Goal: Navigation & Orientation: Find specific page/section

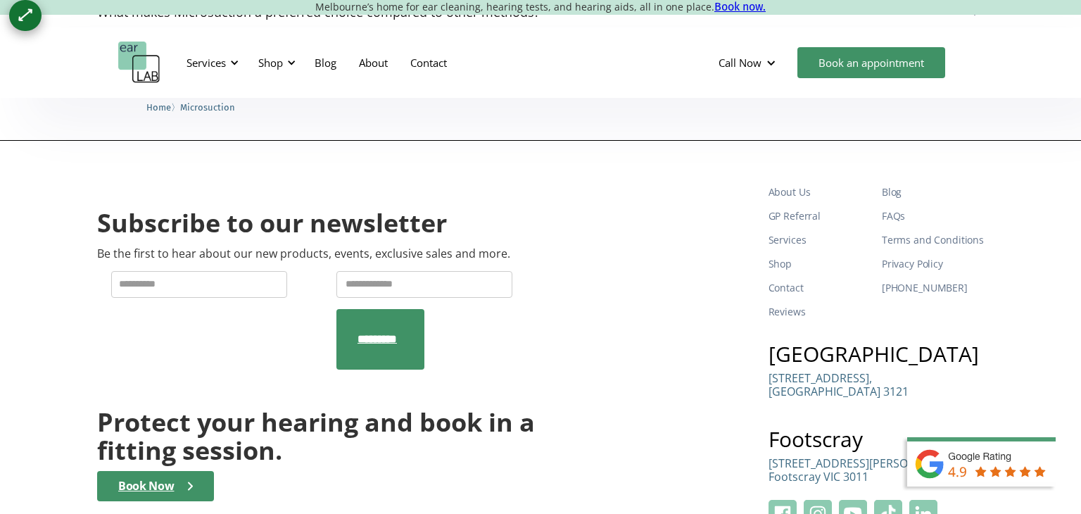
scroll to position [4475, 0]
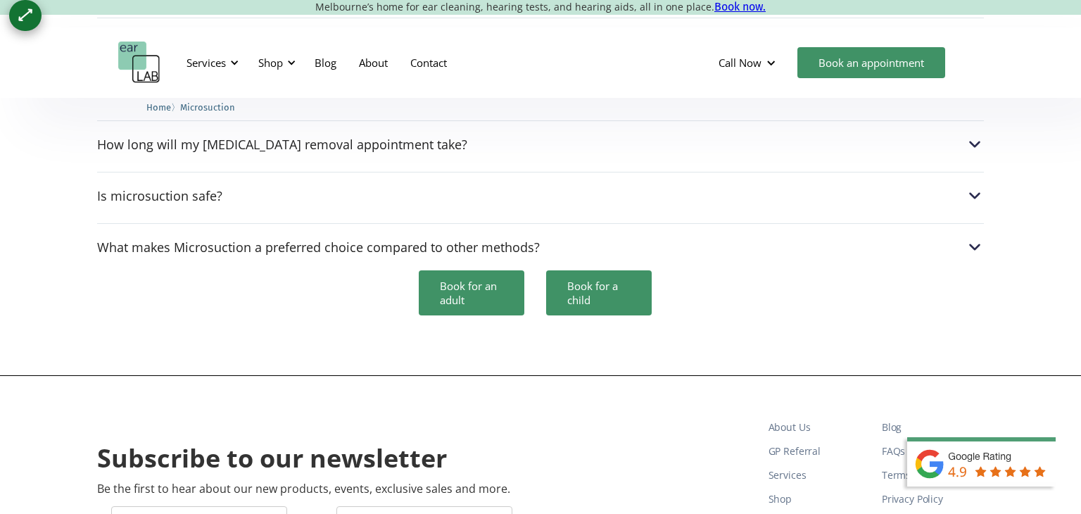
scroll to position [4005, 0]
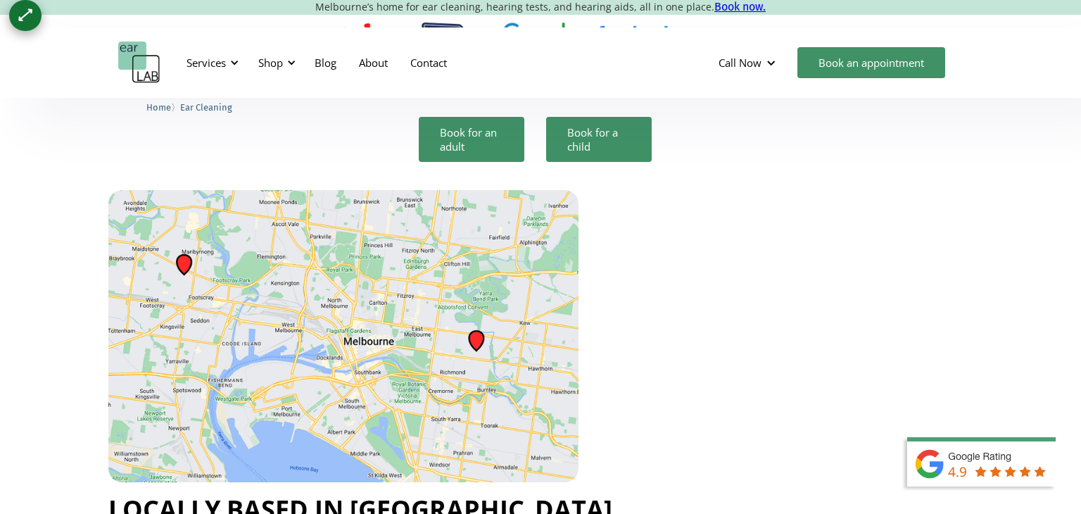
scroll to position [3850, 0]
